Goal: Connect with others: Connect with others

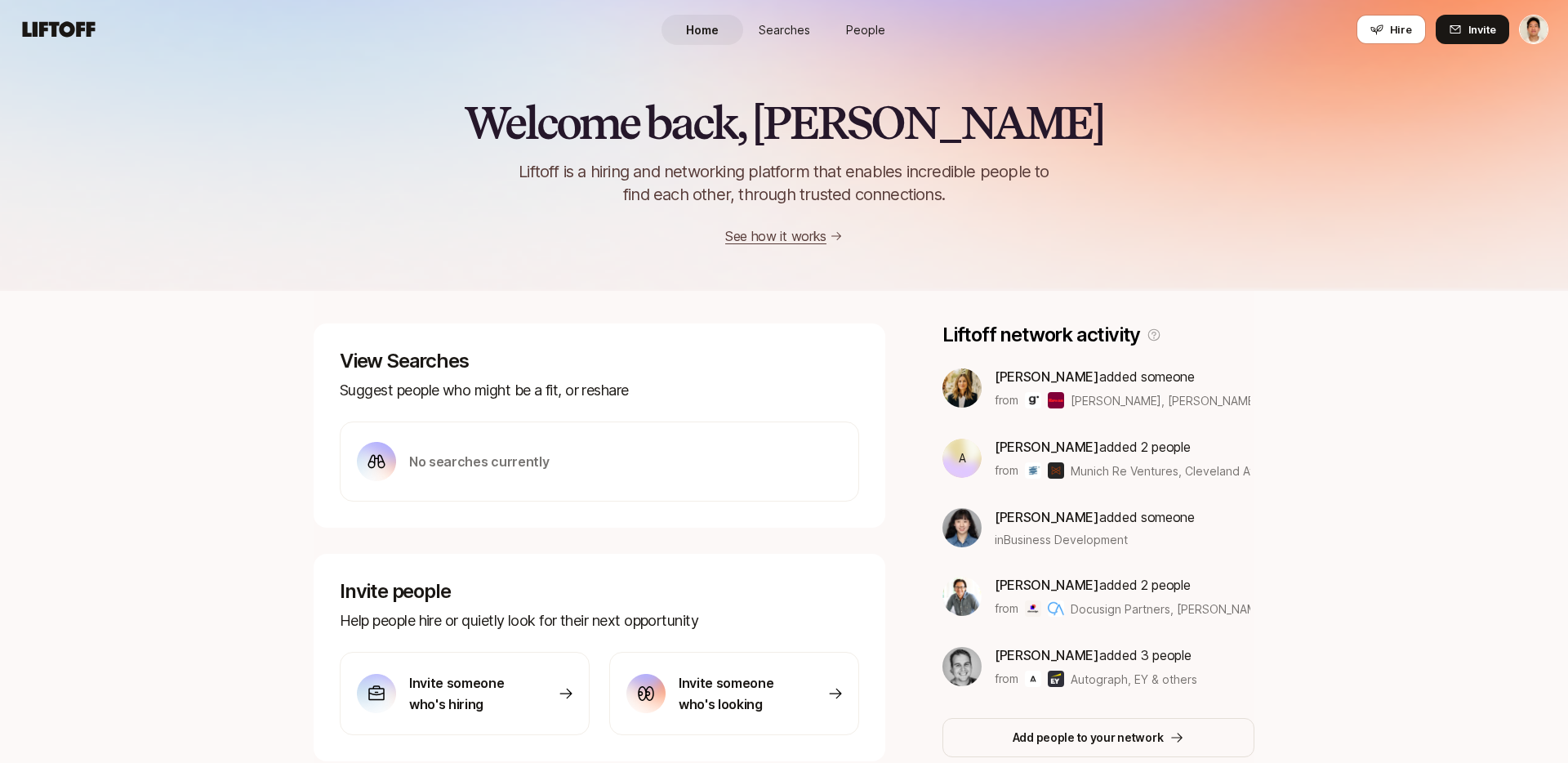
click at [867, 29] on span "People" at bounding box center [866, 29] width 40 height 17
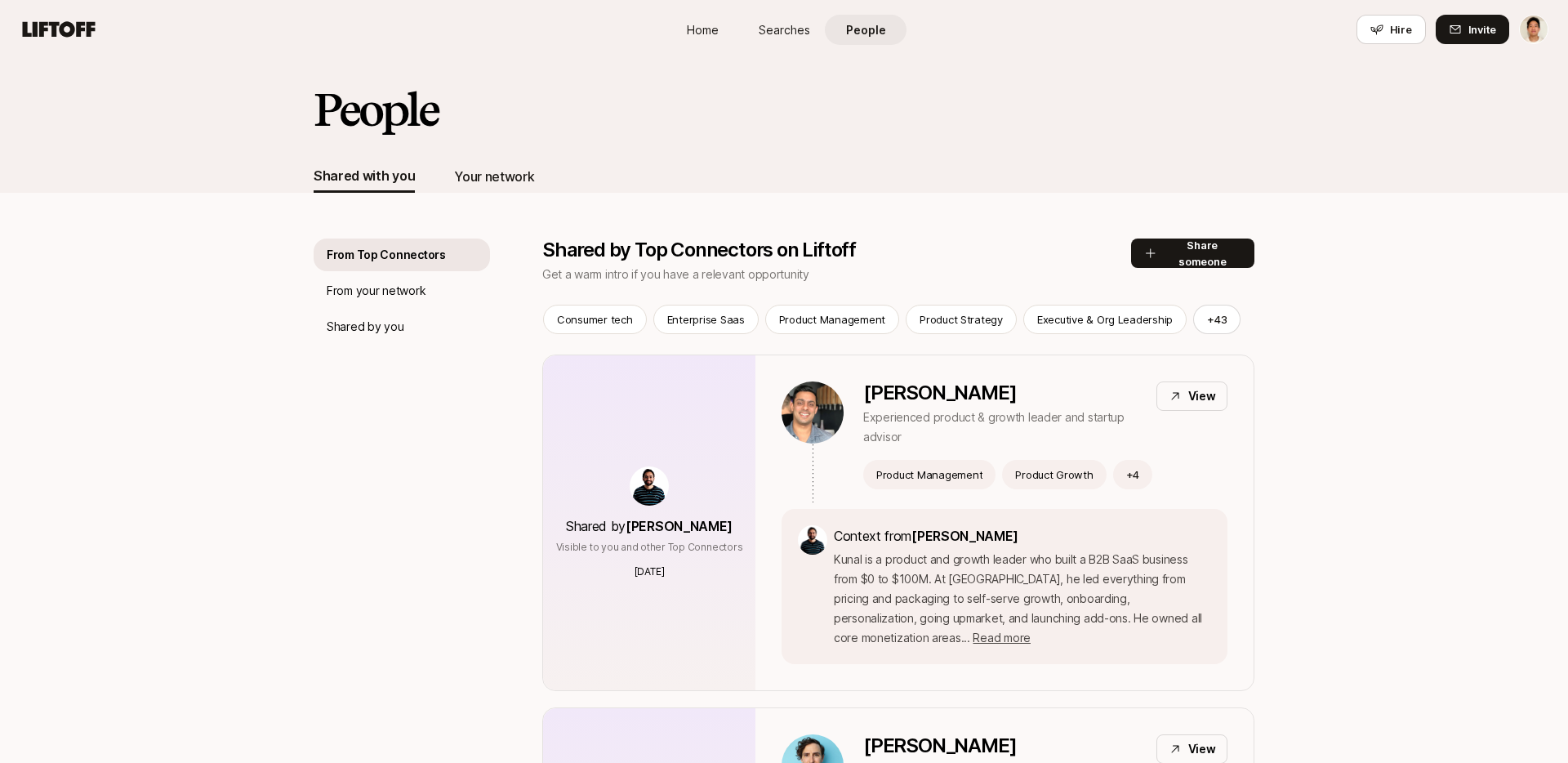
click at [478, 160] on div "Your network" at bounding box center [493, 176] width 80 height 33
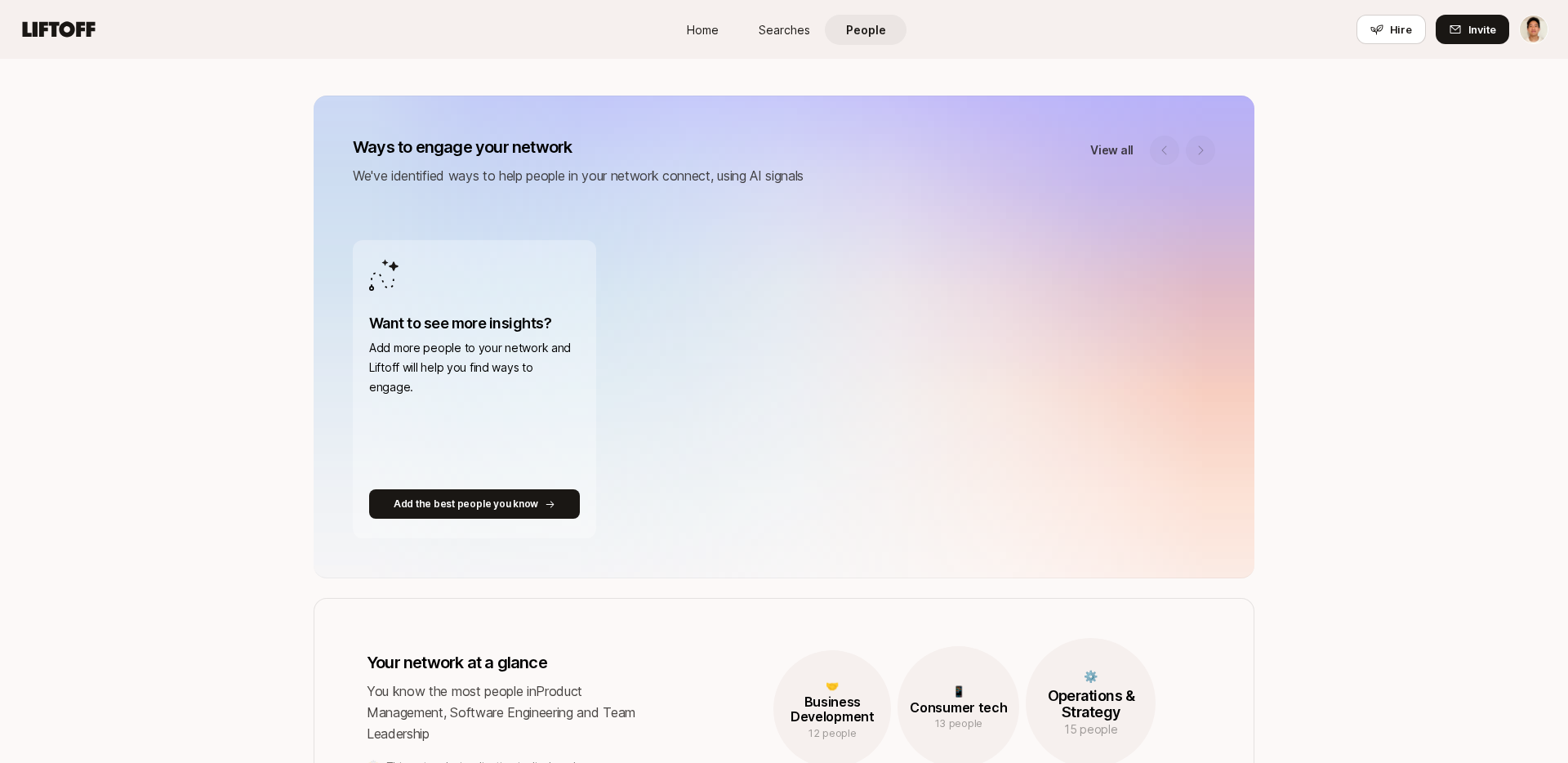
scroll to position [156, 0]
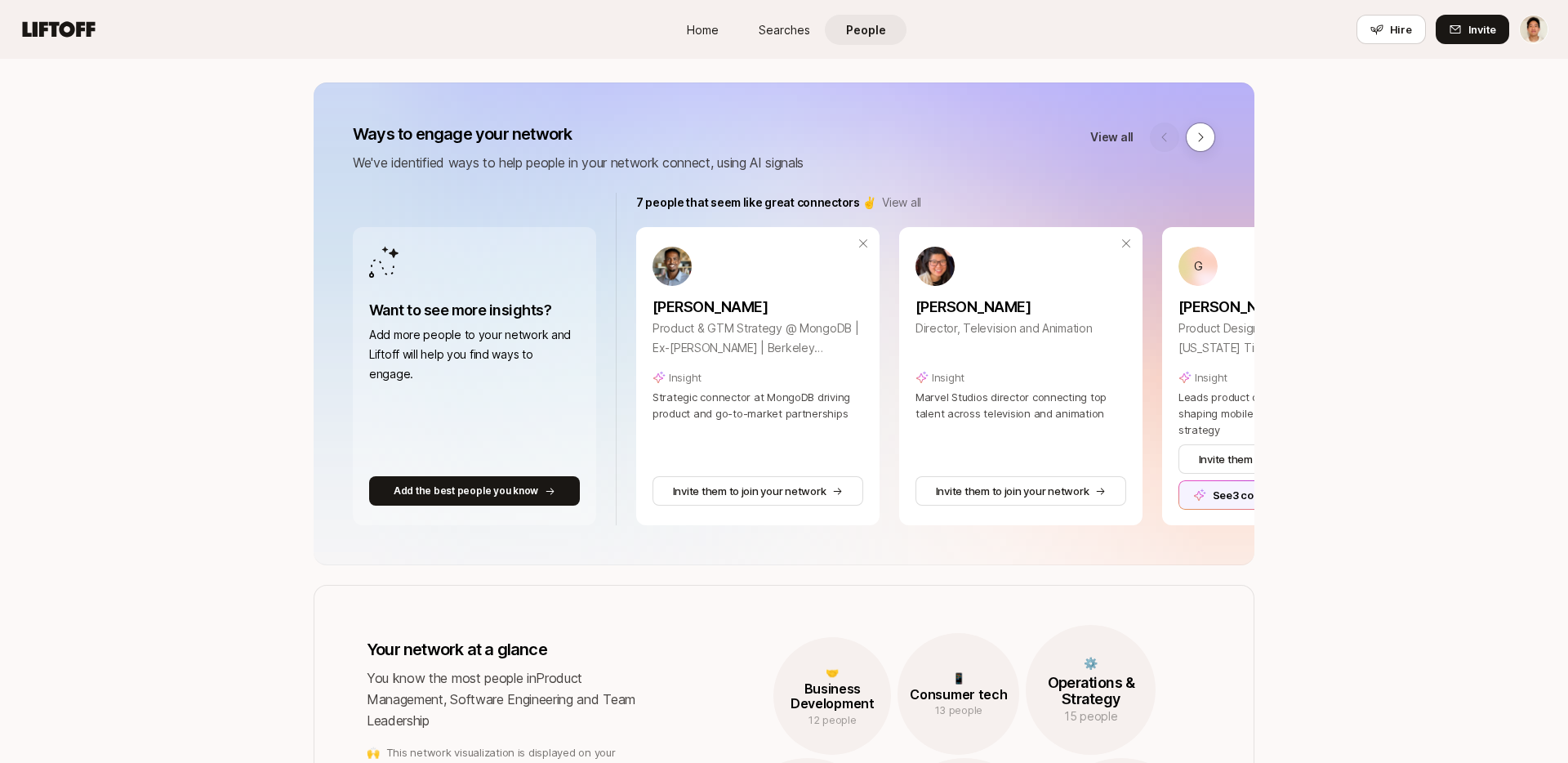
click at [799, 382] on div "Insight" at bounding box center [758, 376] width 211 height 16
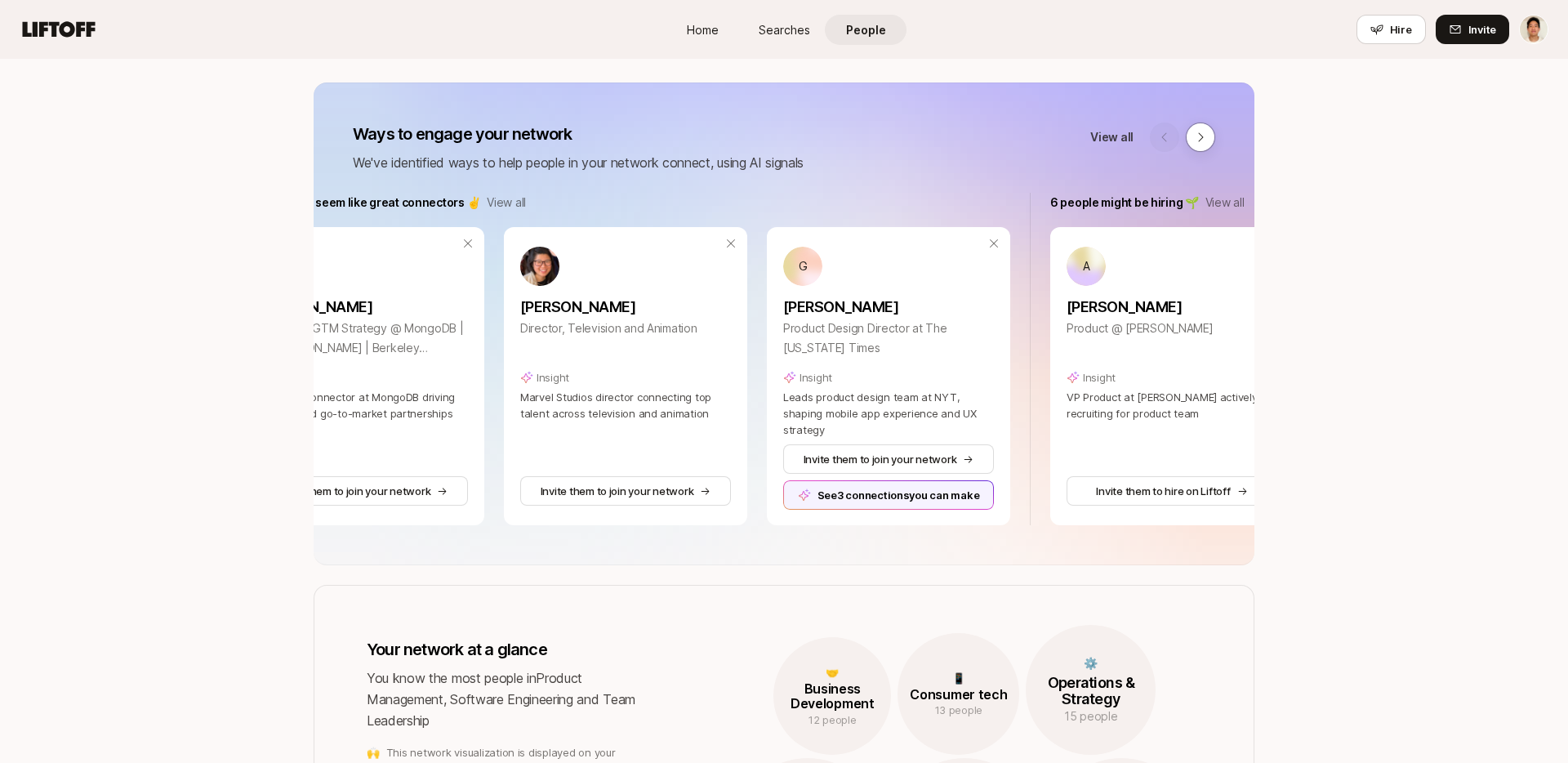
scroll to position [0, 707]
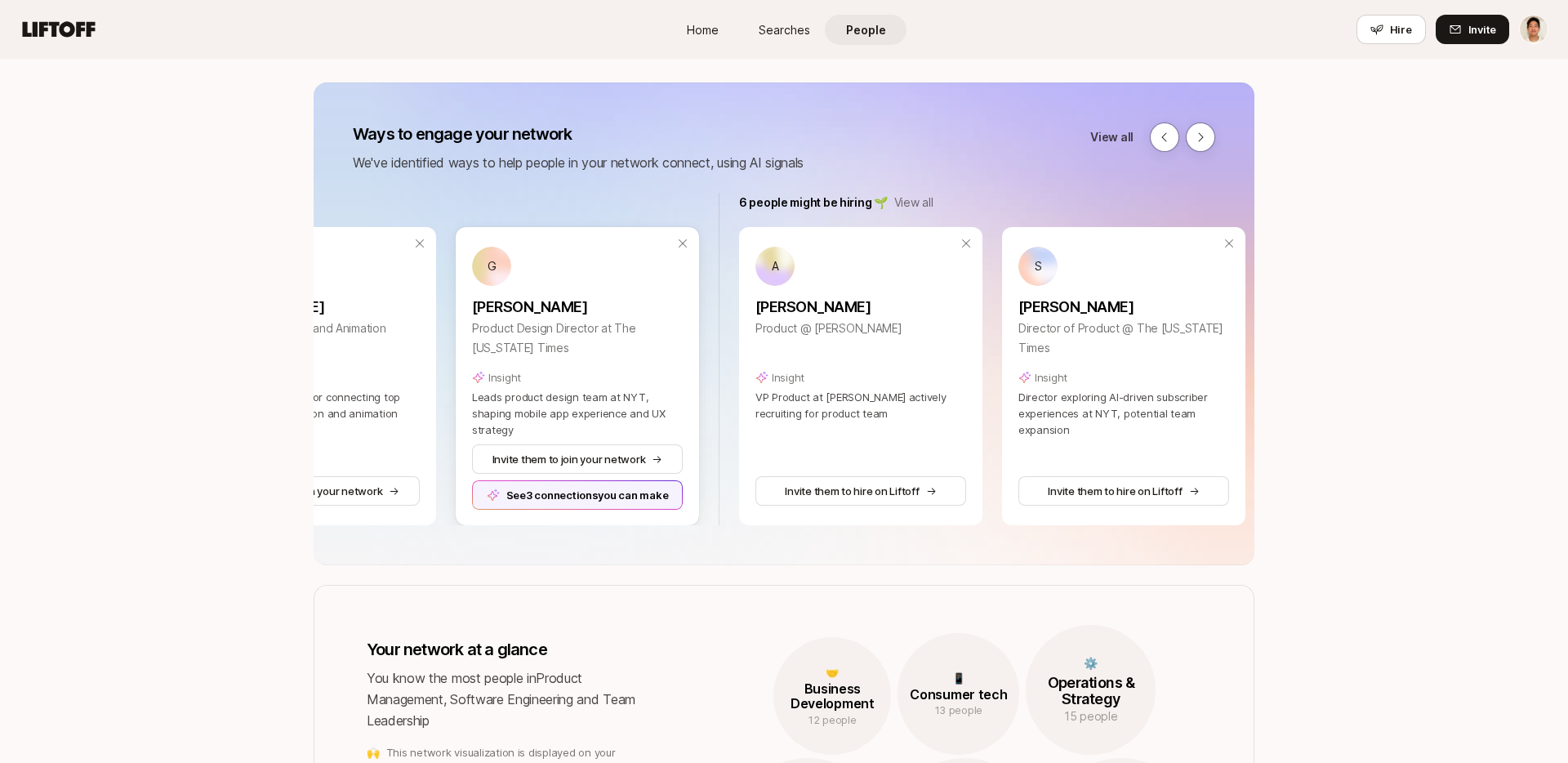
click at [617, 503] on div "See 3 connections you can make" at bounding box center [578, 494] width 211 height 29
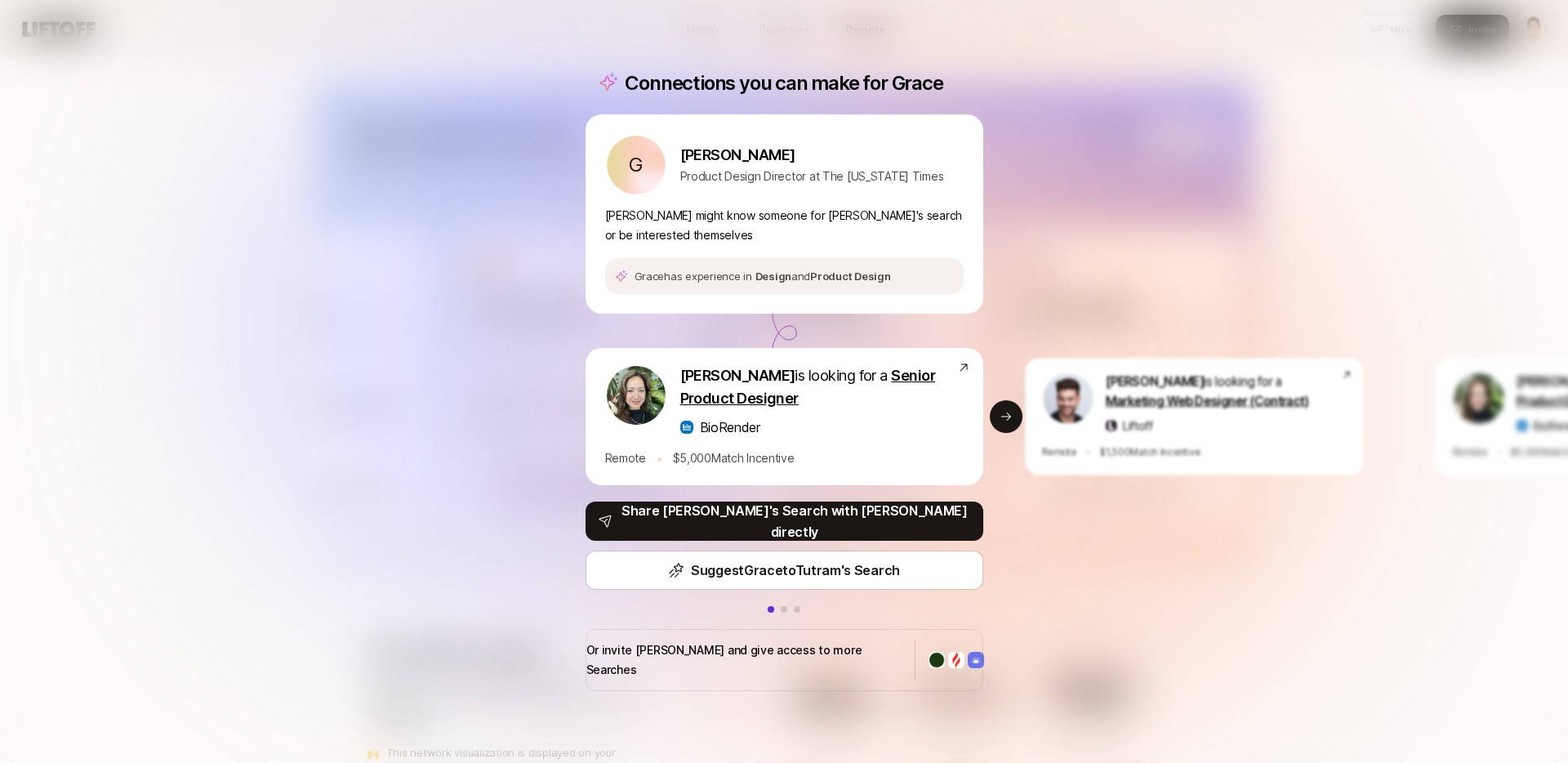
click at [549, 312] on div "Connections you can make for [PERSON_NAME] G [PERSON_NAME] Product Design Direc…" at bounding box center [784, 382] width 1568 height 763
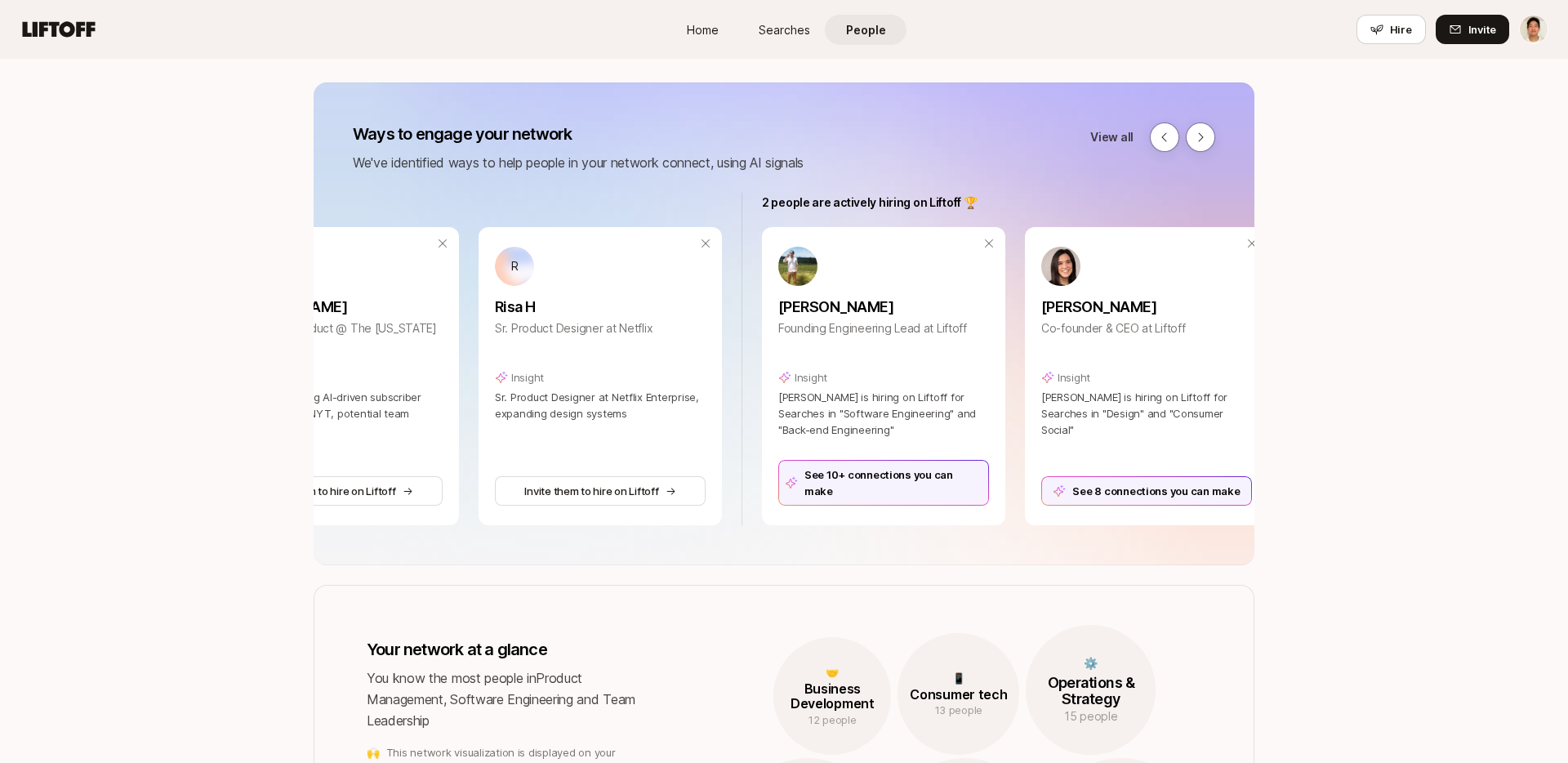
scroll to position [155, 0]
click at [880, 489] on div "See 10+ connections you can make" at bounding box center [883, 483] width 211 height 45
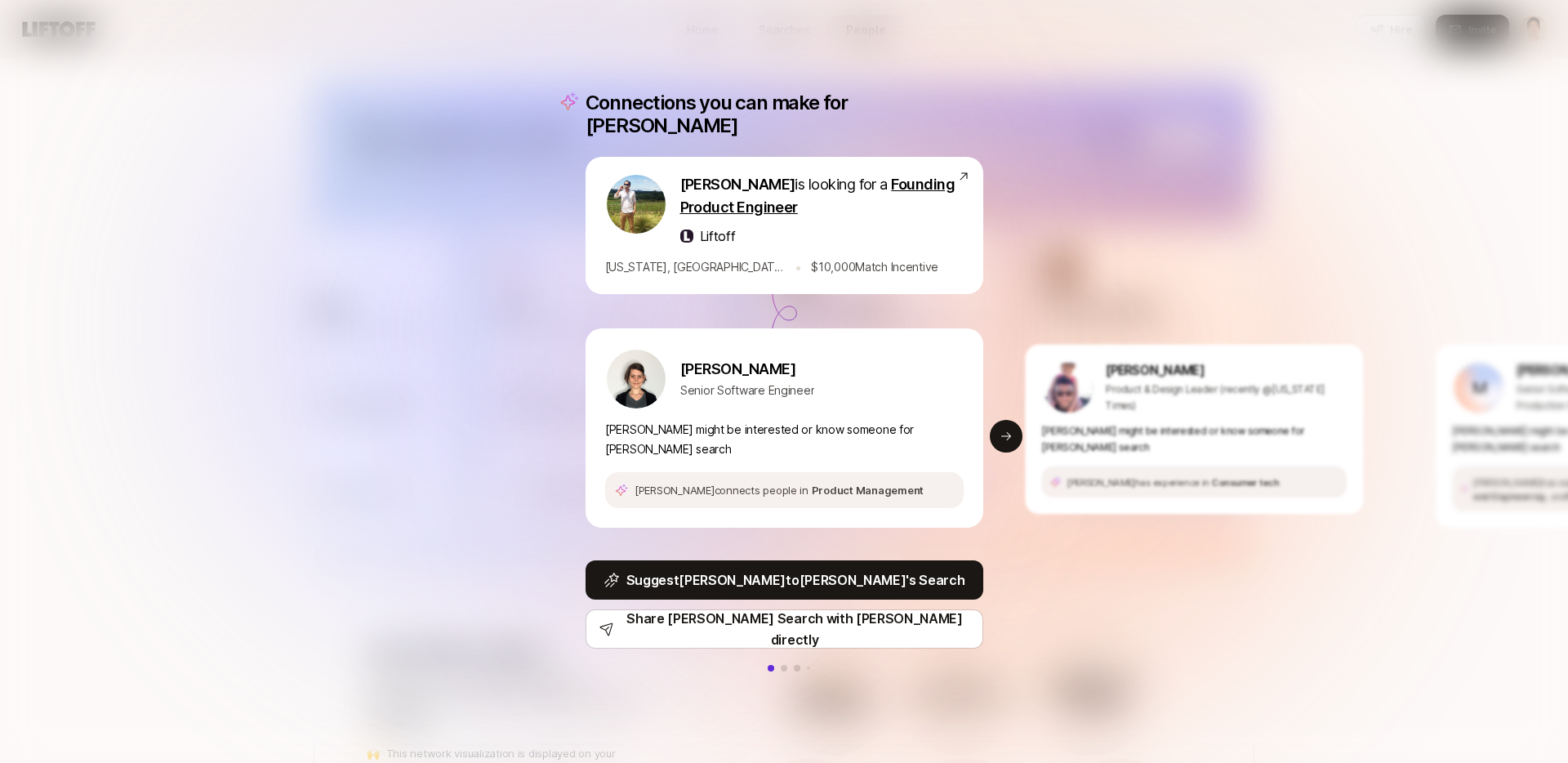
click at [1085, 635] on div "Connections you can make for [PERSON_NAME] is looking for a Founding Product En…" at bounding box center [784, 382] width 1568 height 763
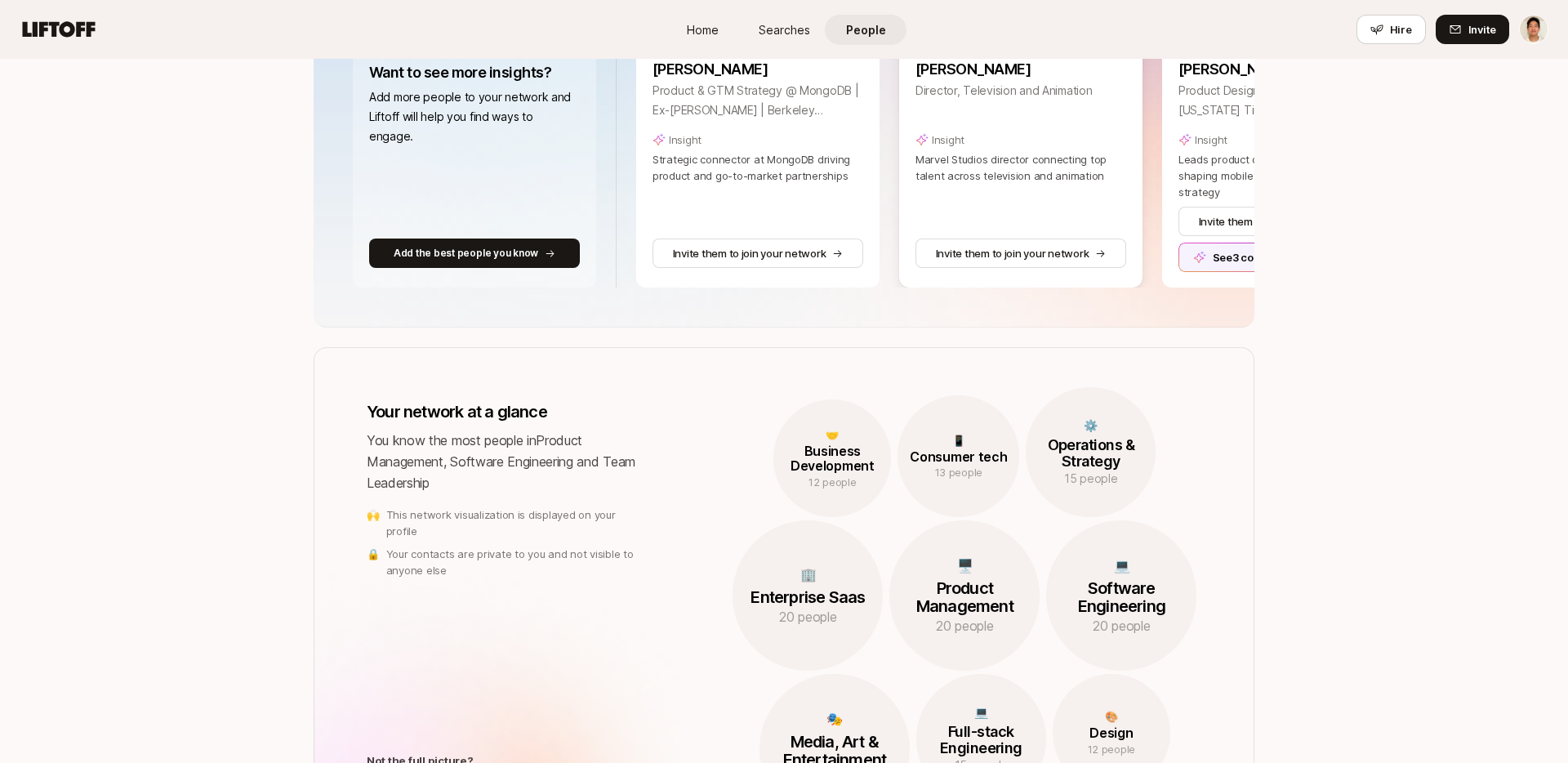
scroll to position [395, 0]
